Goal: Check status

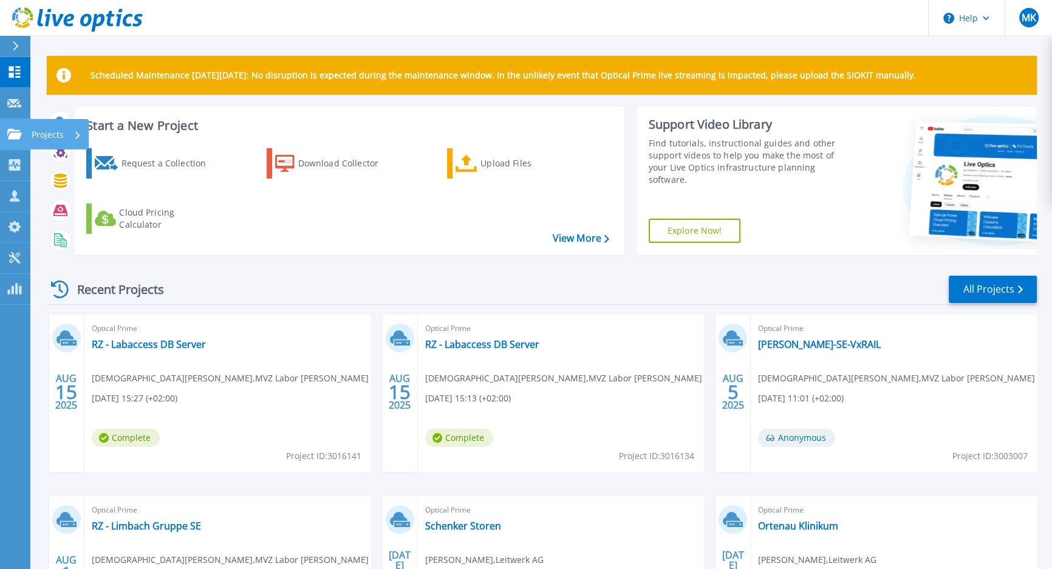
click at [26, 134] on link "Projects Projects" at bounding box center [15, 134] width 30 height 31
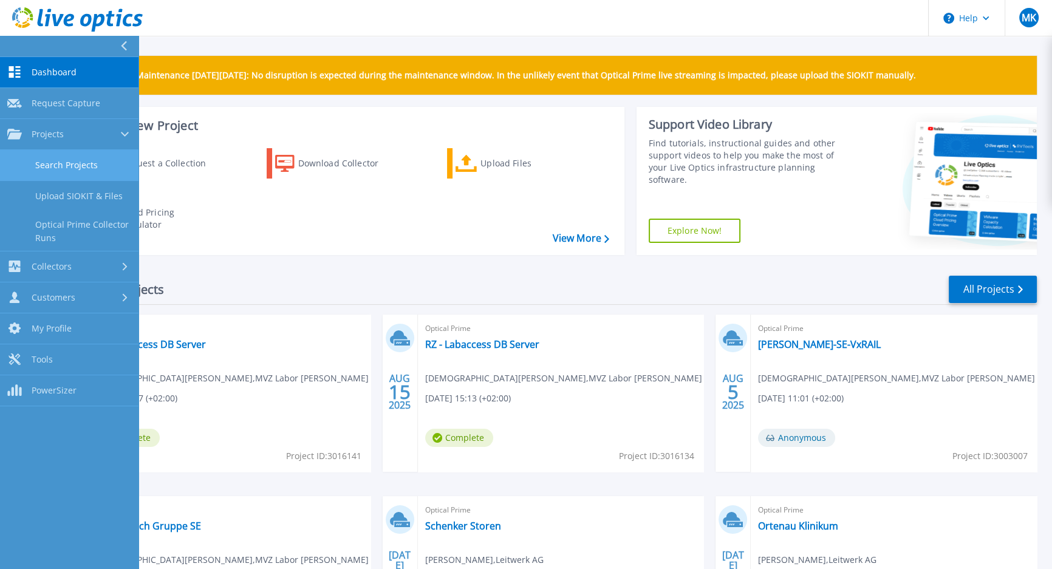
click at [79, 158] on link "Search Projects" at bounding box center [69, 165] width 138 height 31
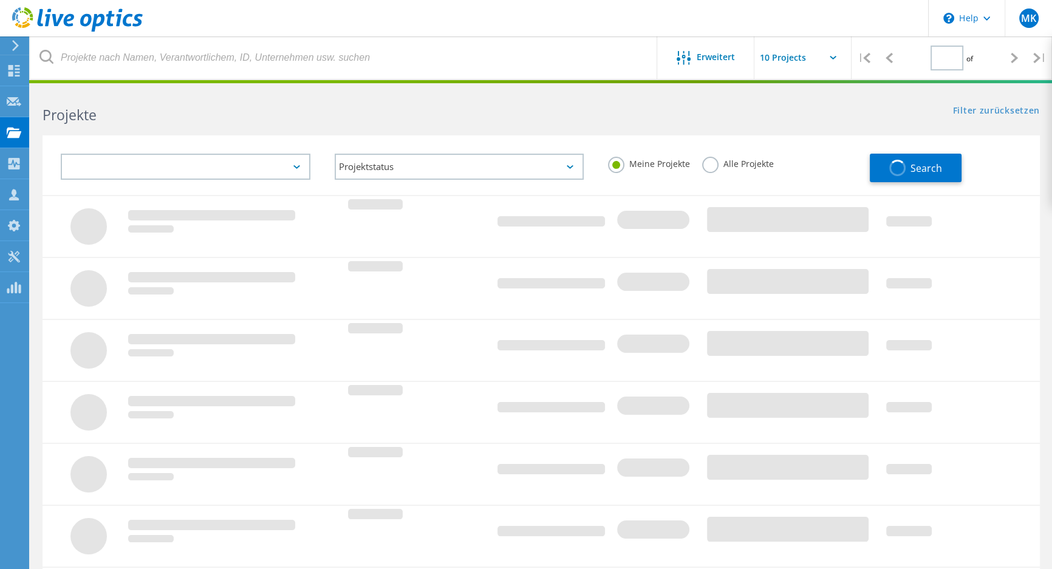
type input "1"
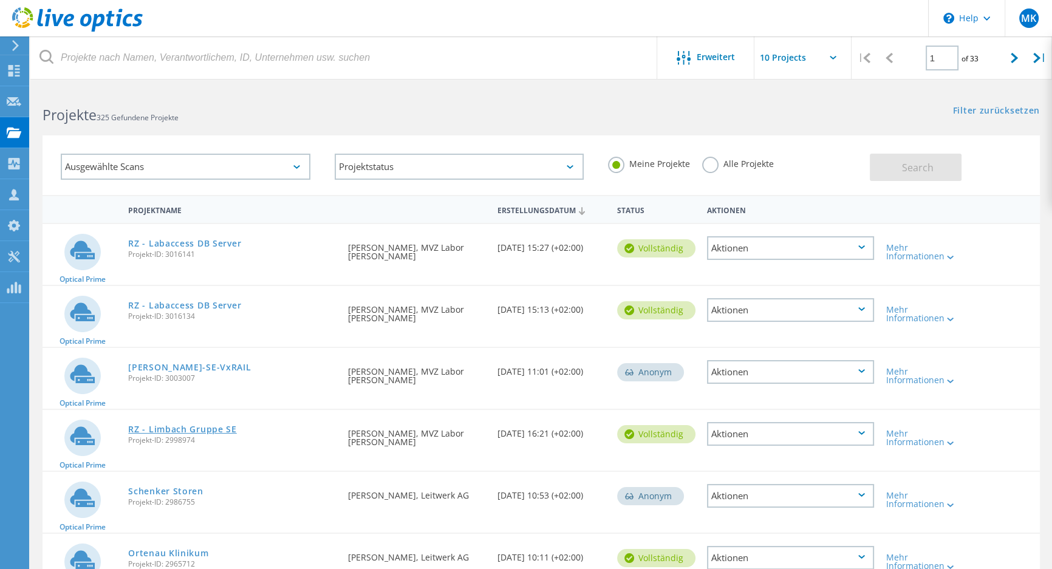
click at [198, 431] on link "RZ - Limbach Gruppe SE" at bounding box center [182, 429] width 108 height 9
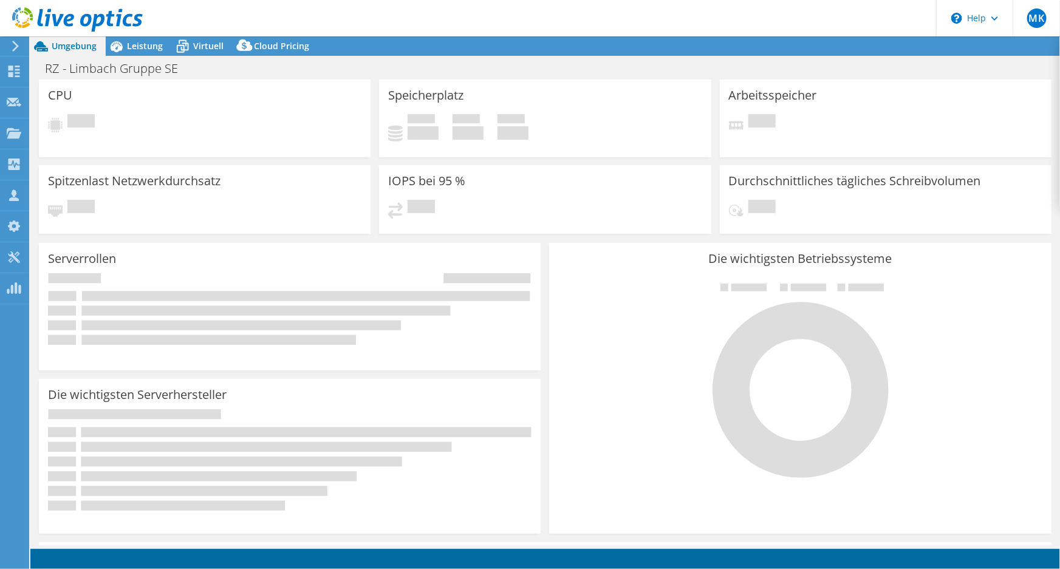
select select "USD"
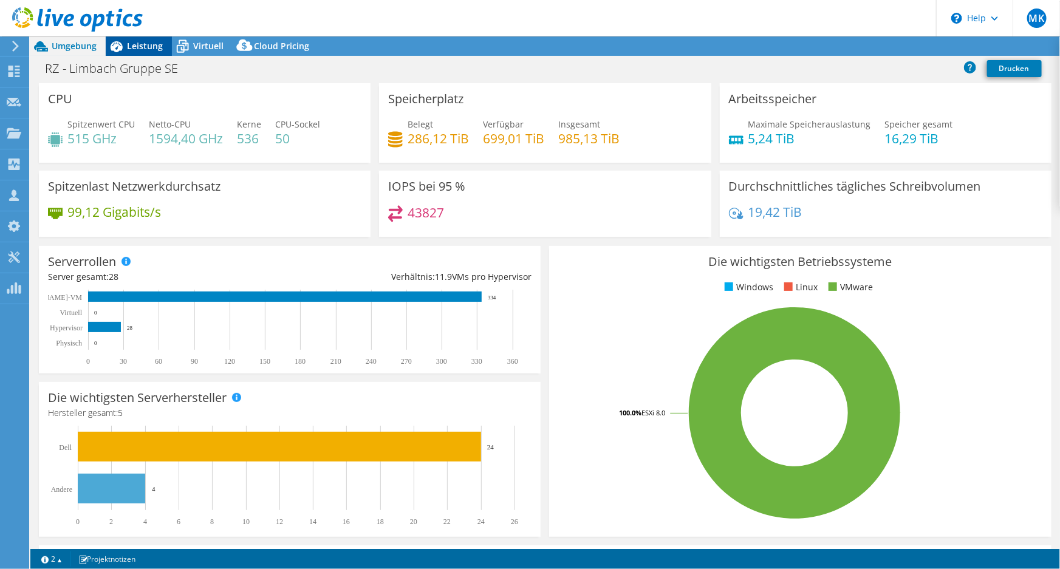
click at [143, 42] on span "Leistung" at bounding box center [145, 46] width 36 height 12
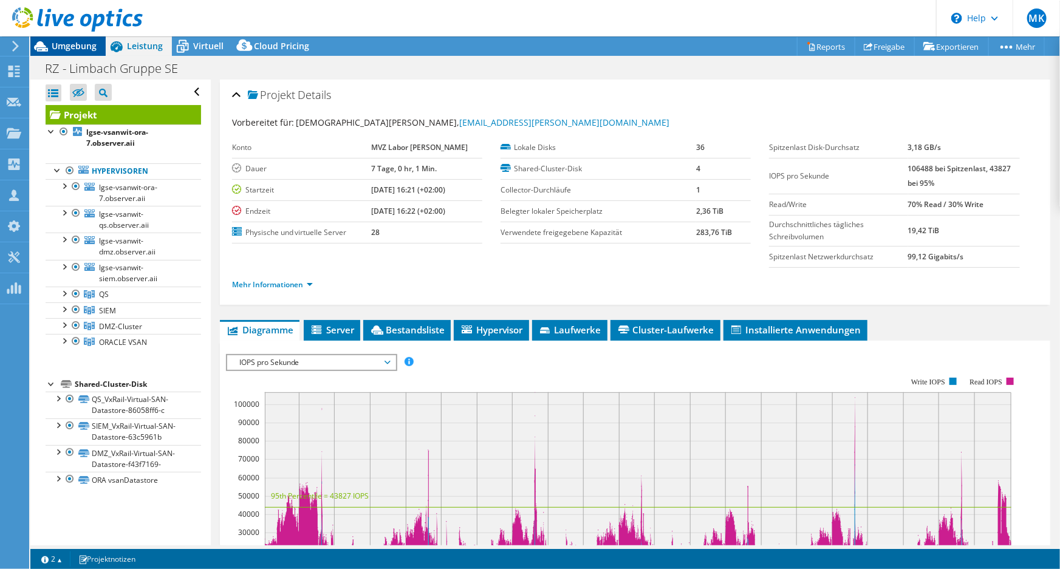
click at [77, 44] on span "Umgebung" at bounding box center [74, 46] width 45 height 12
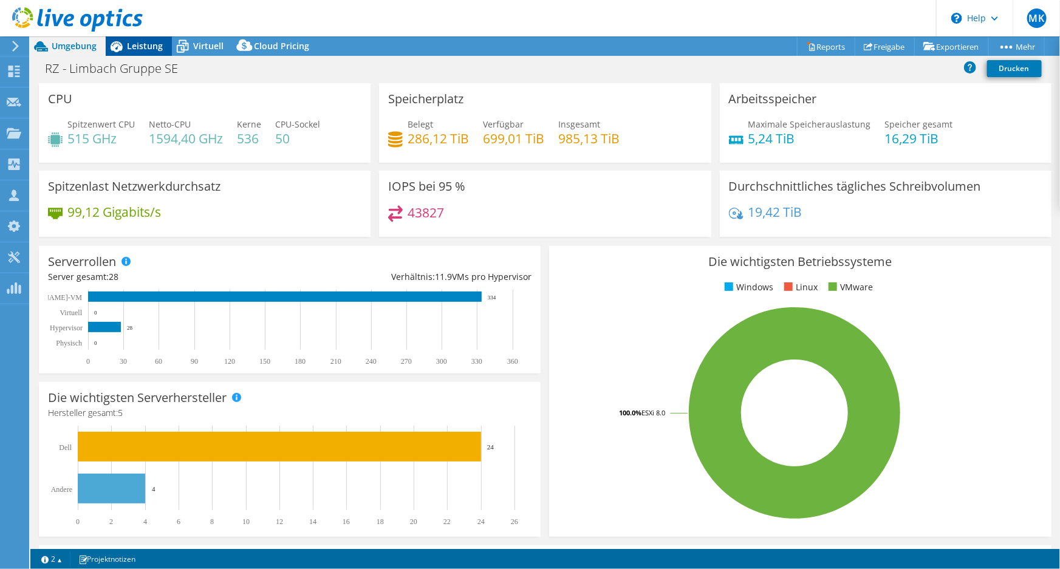
click at [158, 42] on span "Leistung" at bounding box center [145, 46] width 36 height 12
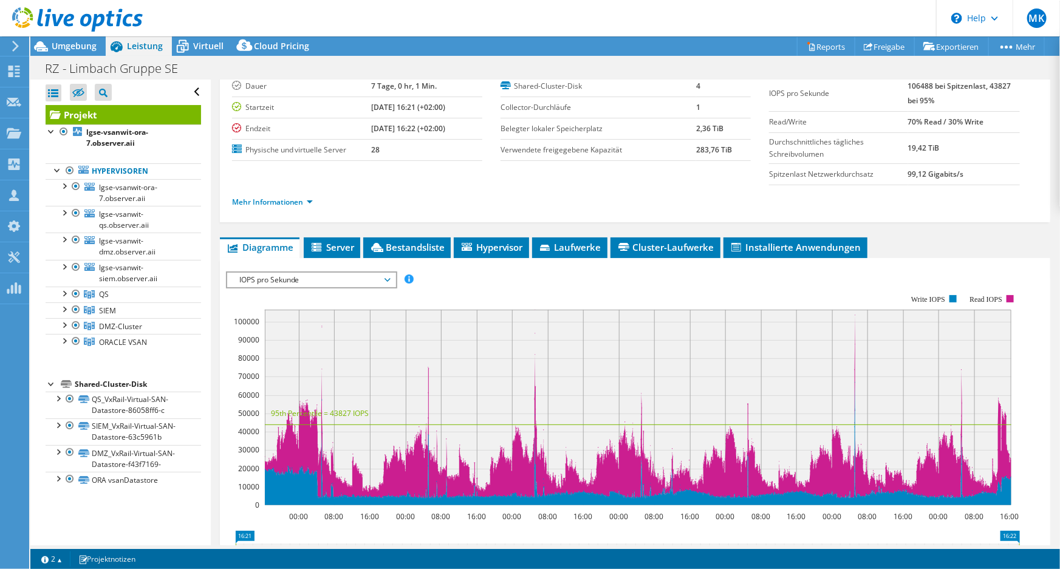
scroll to position [165, 0]
